Goal: Task Accomplishment & Management: Use online tool/utility

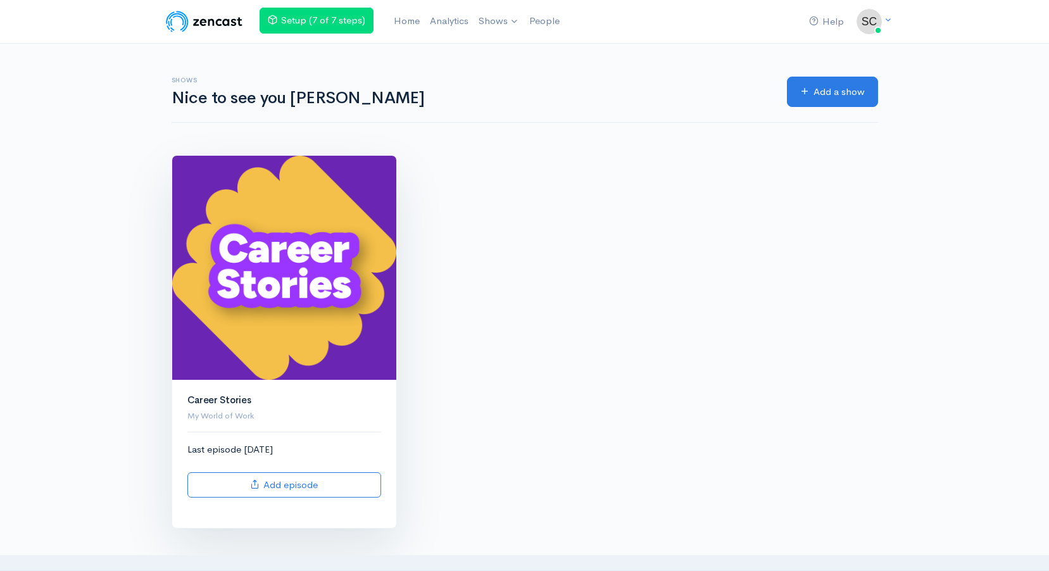
click at [309, 325] on img at bounding box center [284, 268] width 224 height 224
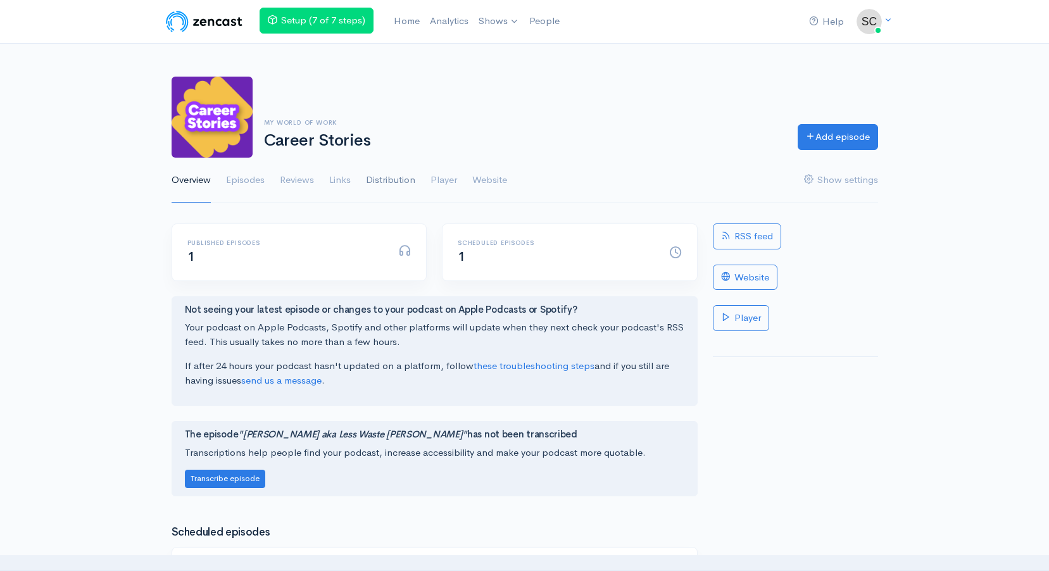
click at [372, 180] on link "Distribution" at bounding box center [390, 181] width 49 height 46
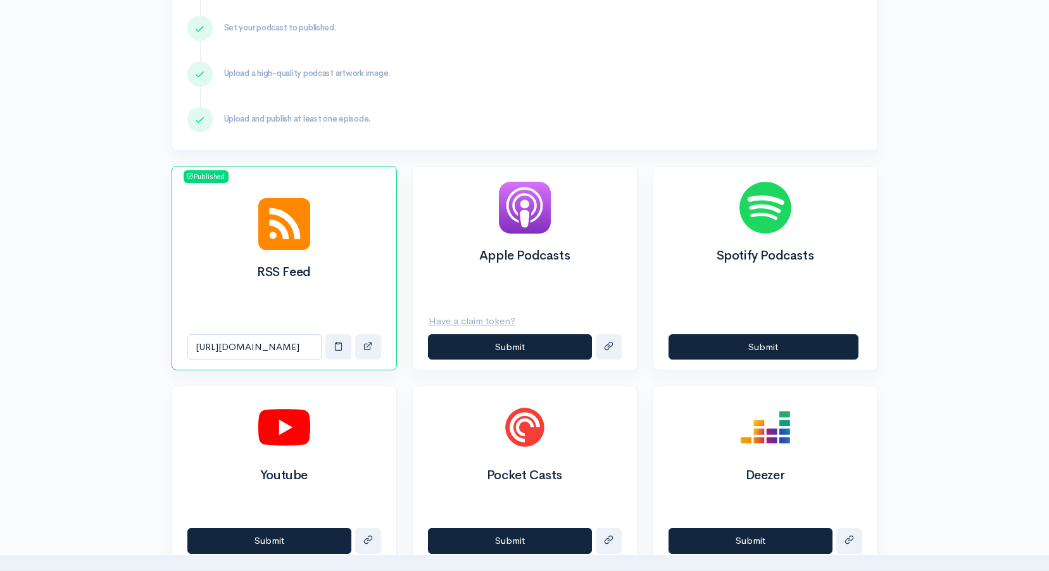
scroll to position [317, 0]
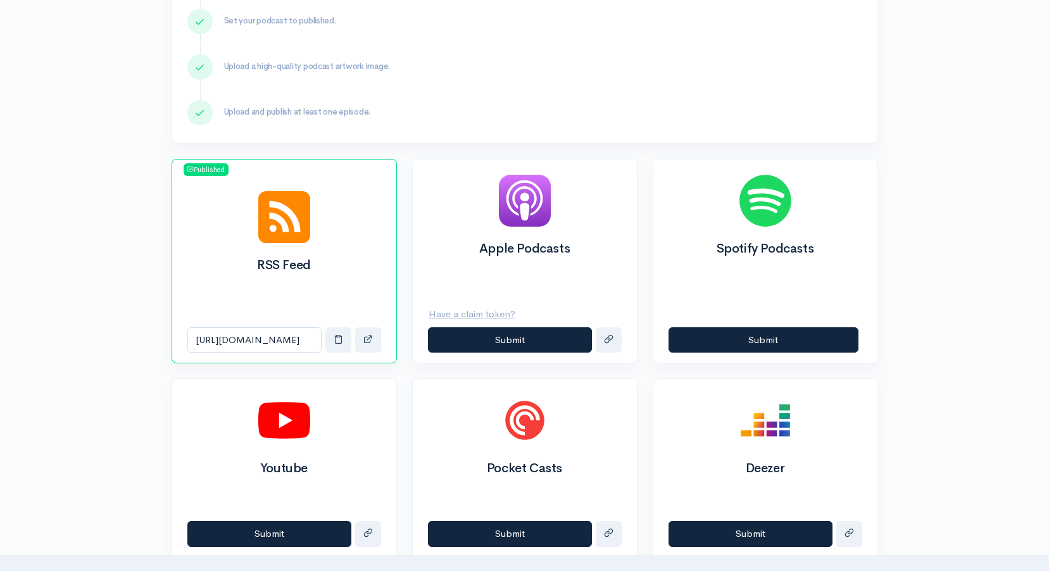
drag, startPoint x: 431, startPoint y: 405, endPoint x: 405, endPoint y: 447, distance: 49.2
click at [405, 447] on div "Pocket Casts Submit" at bounding box center [525, 468] width 241 height 179
click at [523, 339] on button "Submit" at bounding box center [510, 340] width 164 height 26
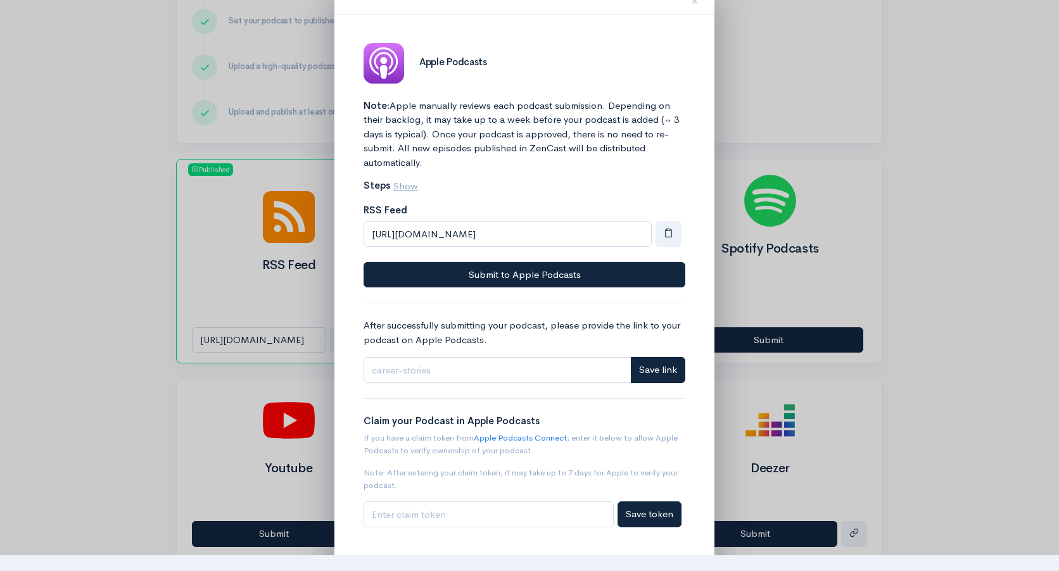
scroll to position [58, 0]
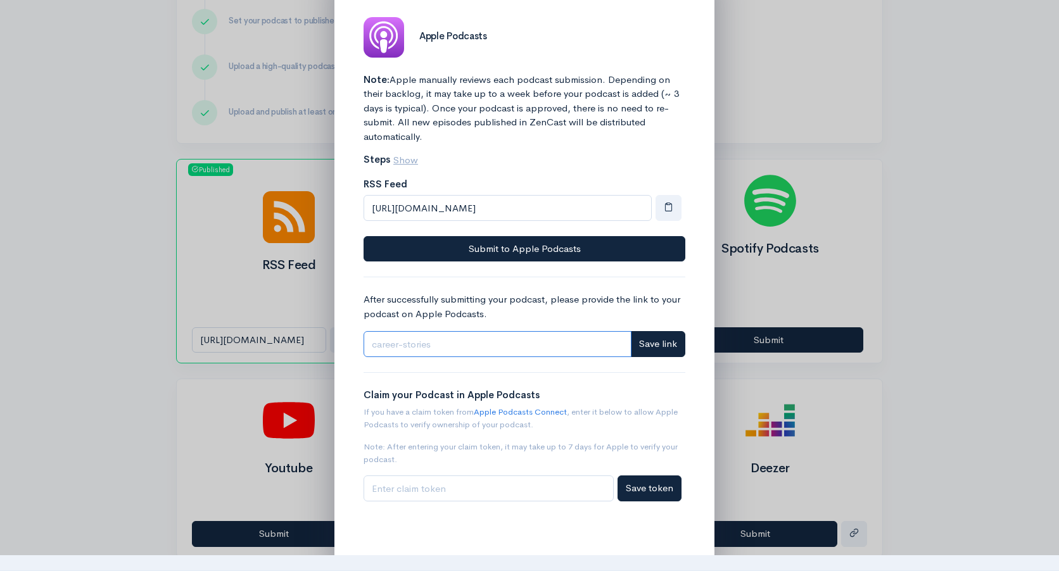
click at [475, 343] on input "Link" at bounding box center [497, 344] width 268 height 26
paste input "[URL][DOMAIN_NAME]"
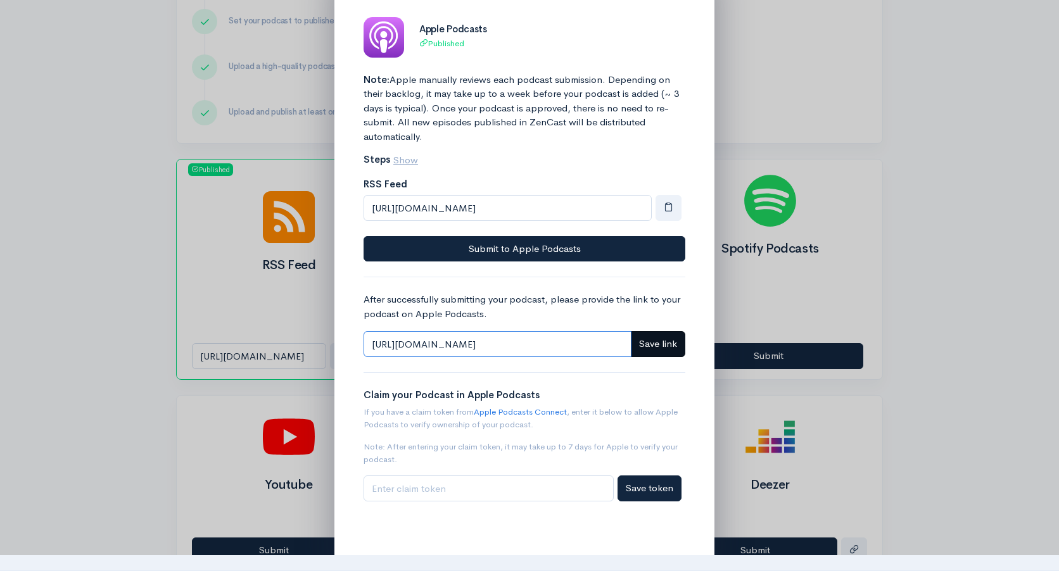
type input "[URL][DOMAIN_NAME]"
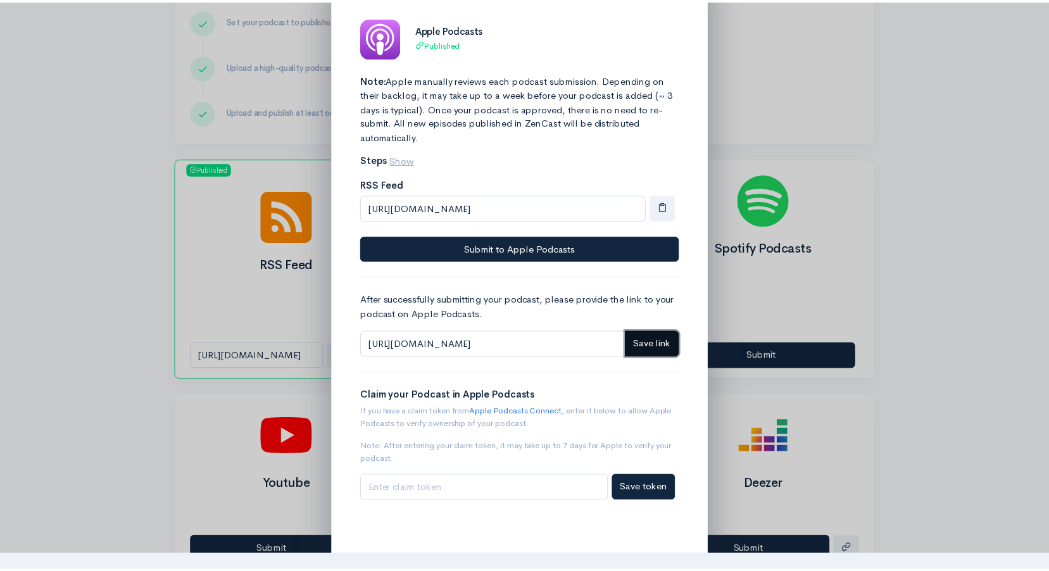
scroll to position [0, 0]
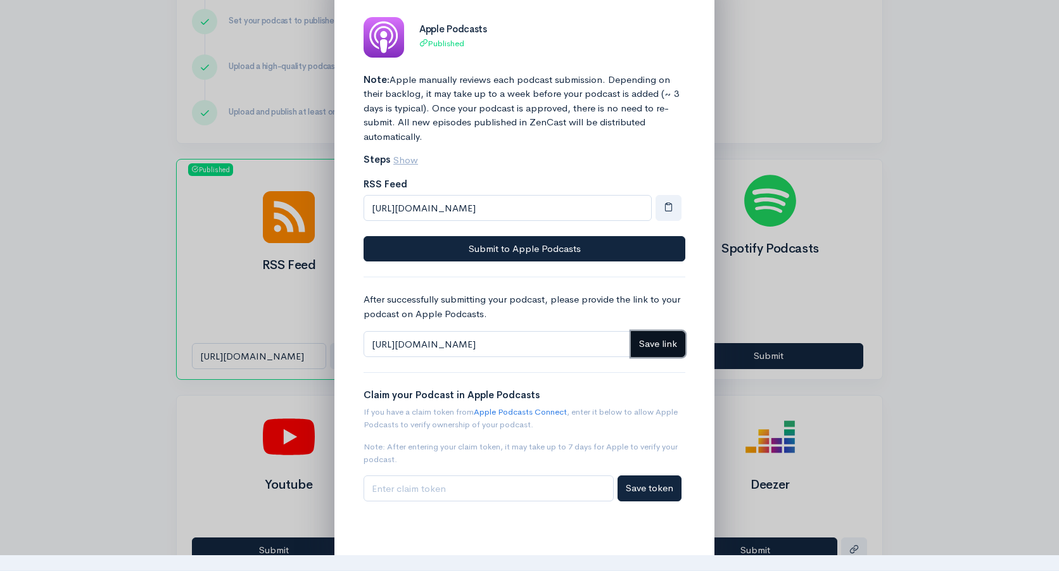
click at [647, 346] on span "Save link" at bounding box center [658, 343] width 38 height 12
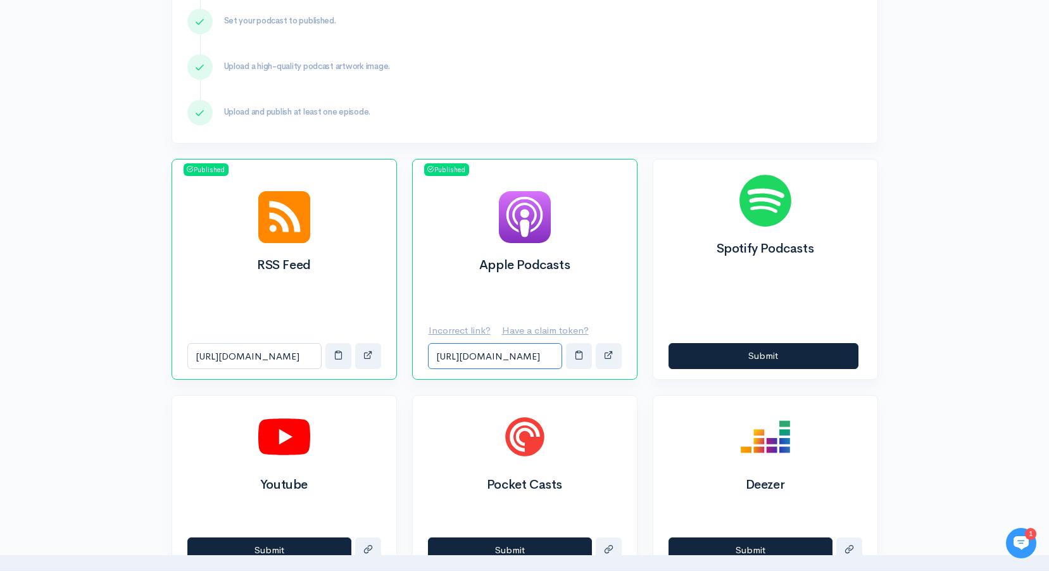
click at [531, 356] on input "https://podcasts.apple.com/us/podcast/career-stories/id1831785738?mt=2&ls=1at=1…" at bounding box center [495, 356] width 134 height 26
click at [575, 357] on span "button" at bounding box center [578, 354] width 9 height 9
click at [606, 358] on span "button" at bounding box center [608, 354] width 9 height 9
click at [808, 359] on button "Submit" at bounding box center [764, 356] width 190 height 26
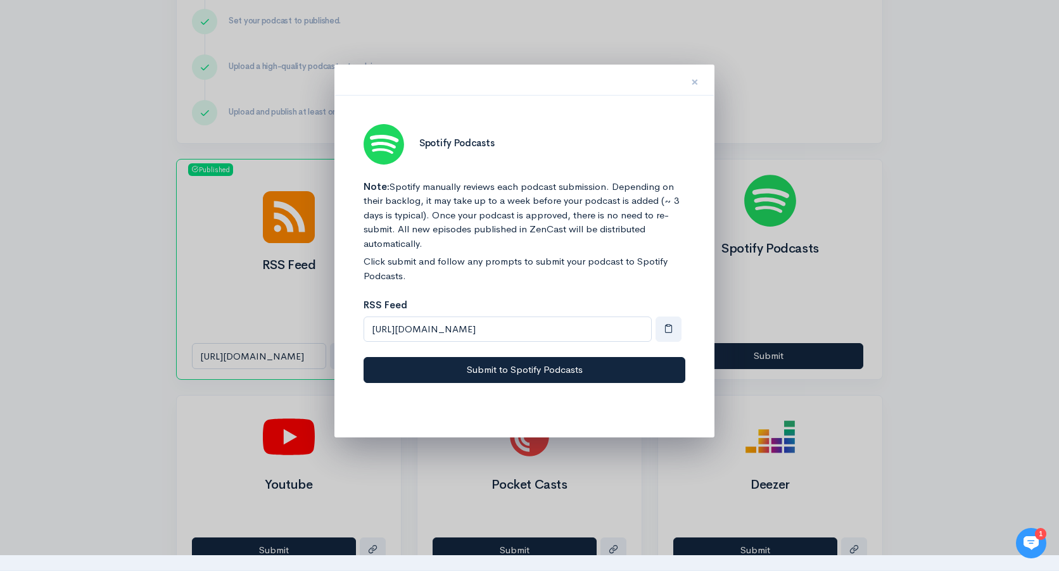
click at [695, 82] on span "×" at bounding box center [695, 82] width 8 height 18
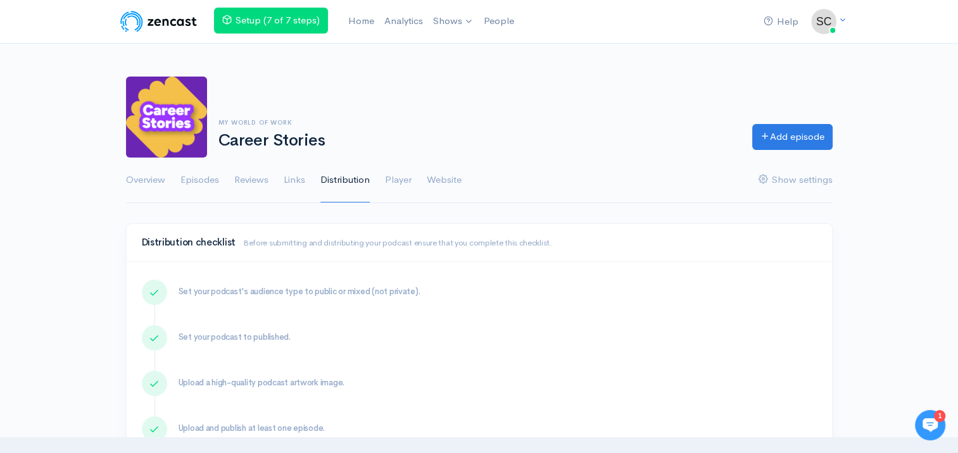
click at [930, 420] on icon at bounding box center [929, 425] width 15 height 14
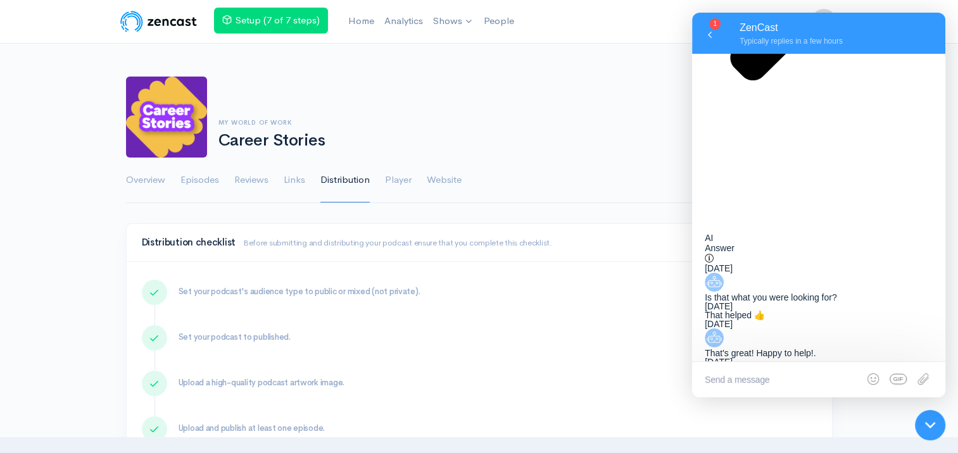
scroll to position [1387, 0]
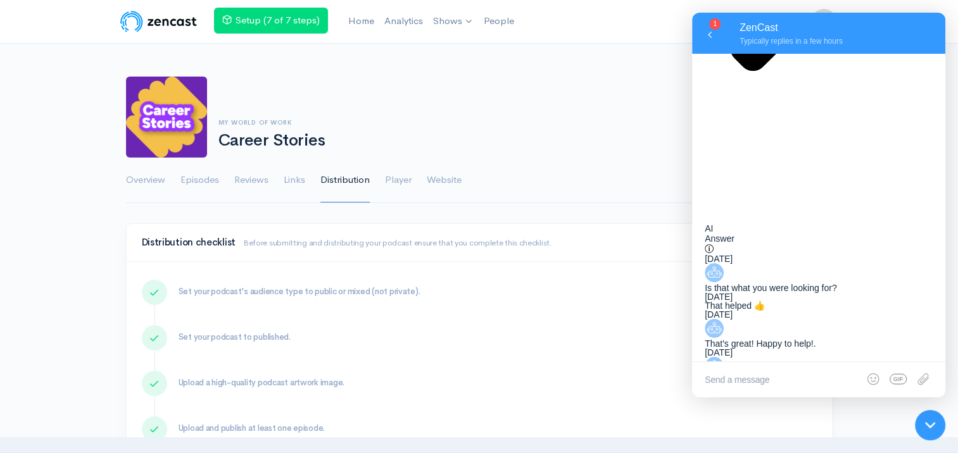
drag, startPoint x: 935, startPoint y: 435, endPoint x: 925, endPoint y: 433, distance: 10.3
click at [925, 433] on div at bounding box center [930, 426] width 42 height 42
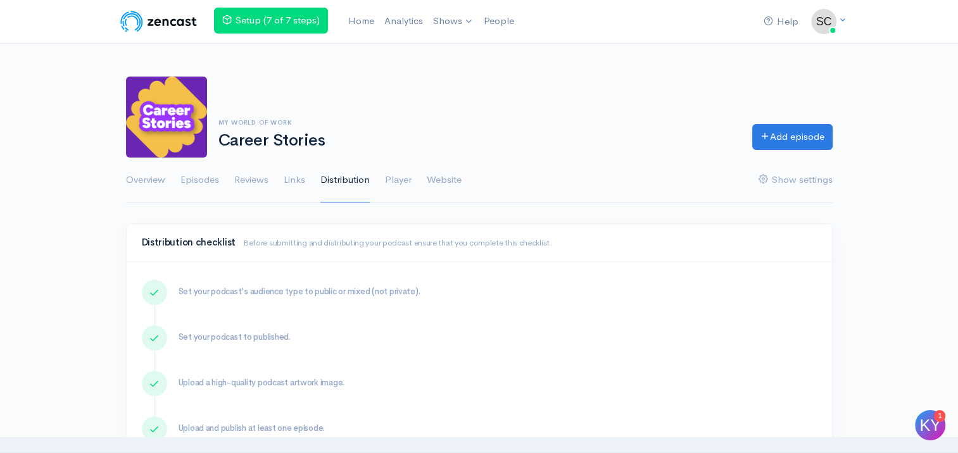
click at [925, 433] on img at bounding box center [930, 425] width 38 height 38
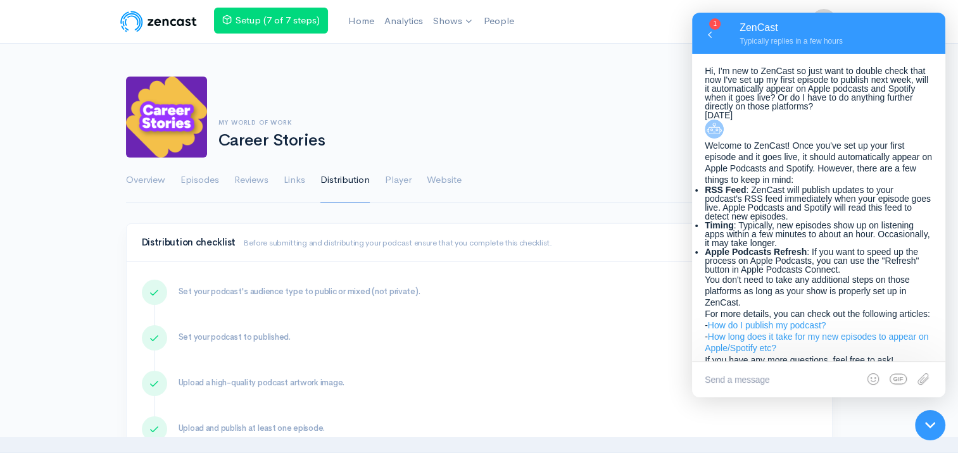
scroll to position [1387, 0]
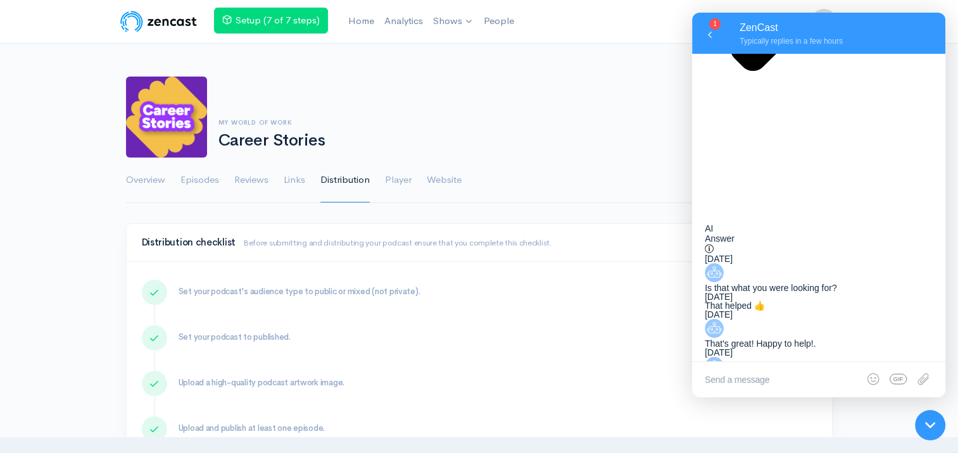
click at [925, 433] on div at bounding box center [930, 426] width 42 height 42
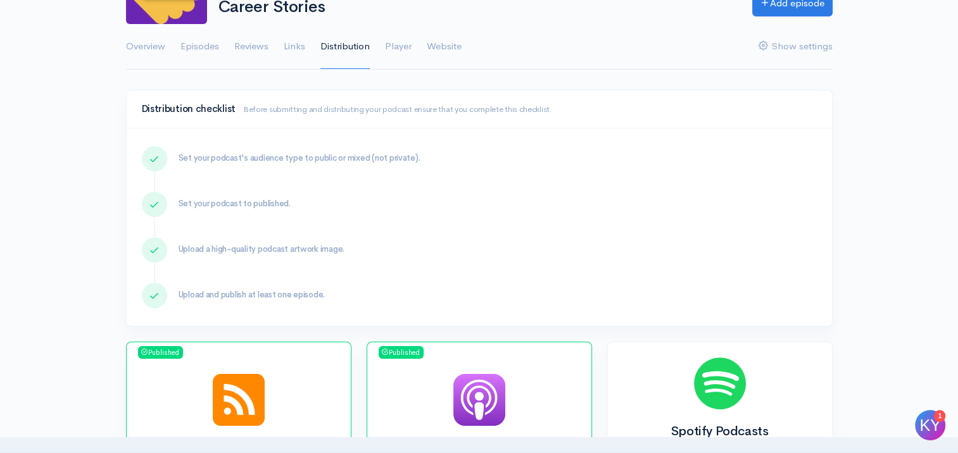
scroll to position [323, 0]
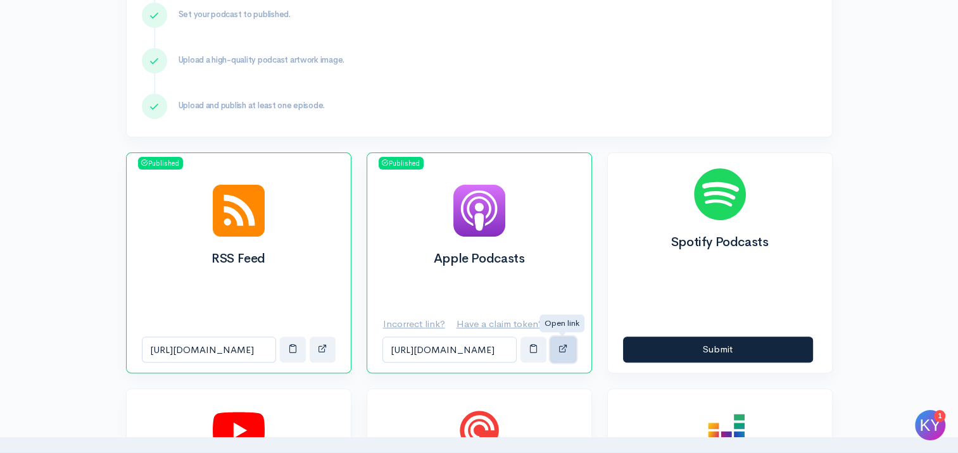
click at [563, 347] on span "button" at bounding box center [562, 348] width 9 height 9
